Goal: Check status: Check status

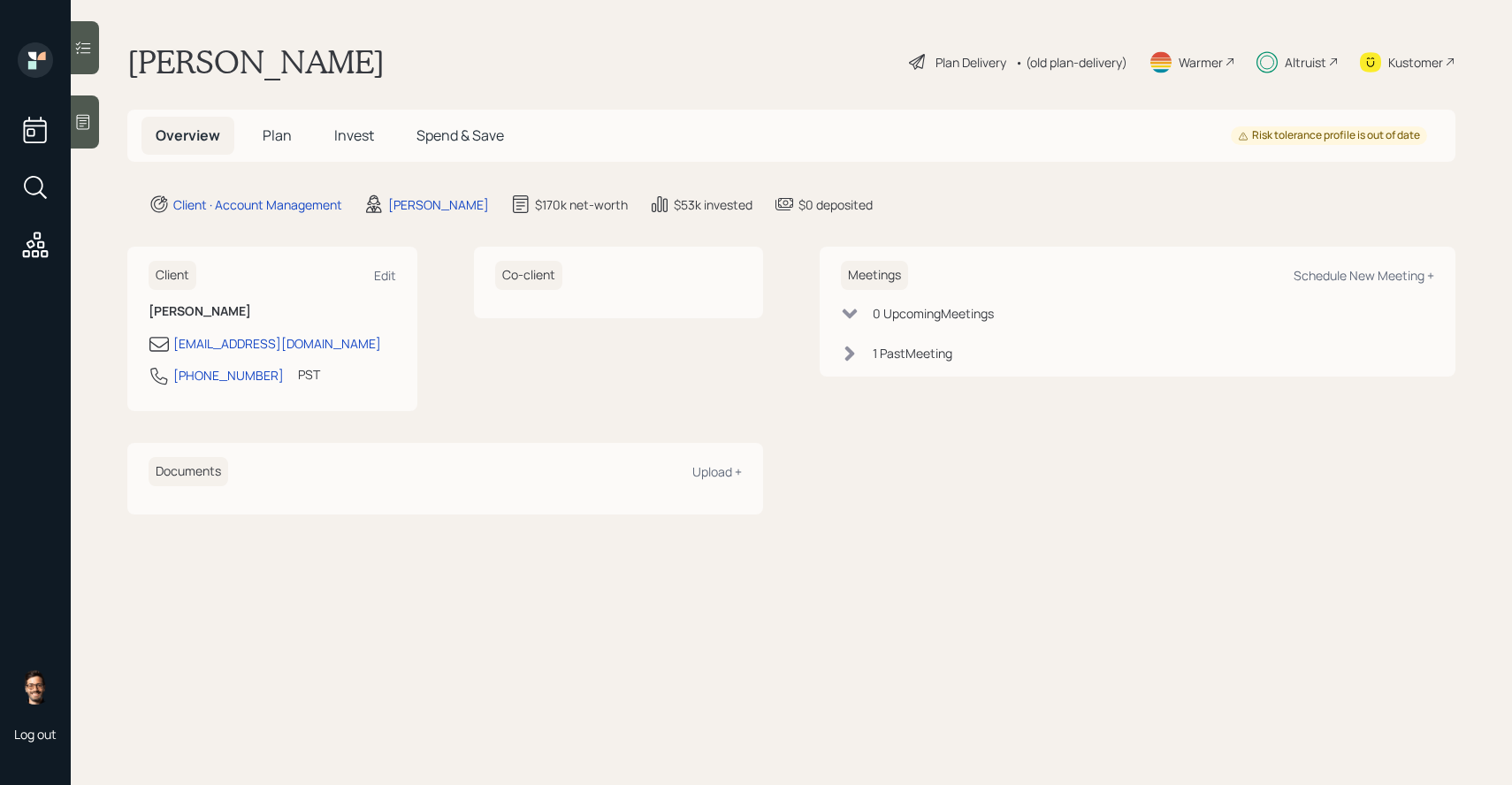
click at [359, 133] on span "Invest" at bounding box center [354, 135] width 40 height 19
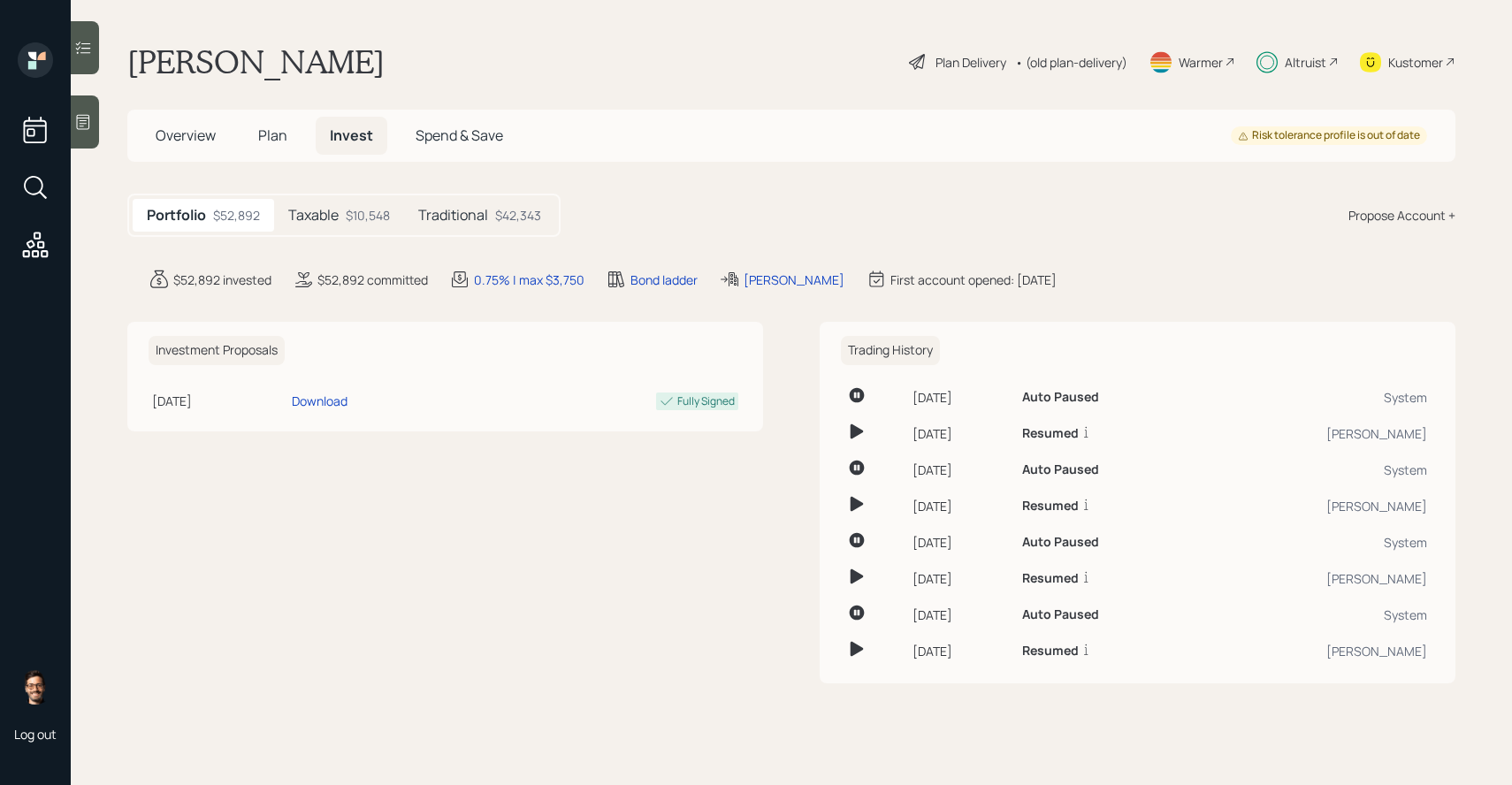
click at [362, 220] on div "$10,548" at bounding box center [368, 214] width 44 height 18
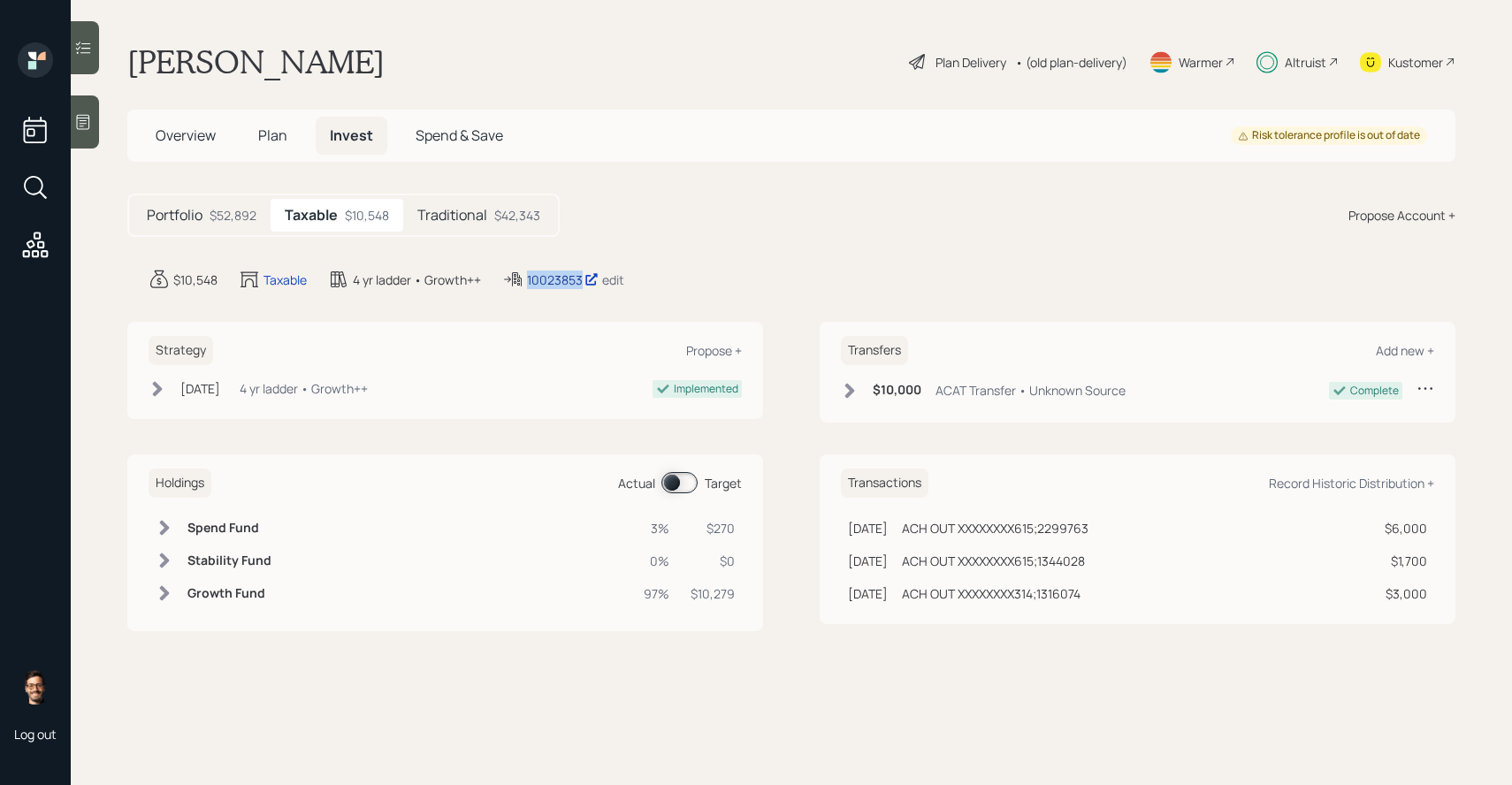
drag, startPoint x: 621, startPoint y: 280, endPoint x: 528, endPoint y: 283, distance: 93.0
click at [528, 283] on div "$10,548 Taxable 4 yr ladder • Growth++ 10023853 edit" at bounding box center [802, 279] width 1307 height 21
copy div "10023853"
